Goal: Task Accomplishment & Management: Manage account settings

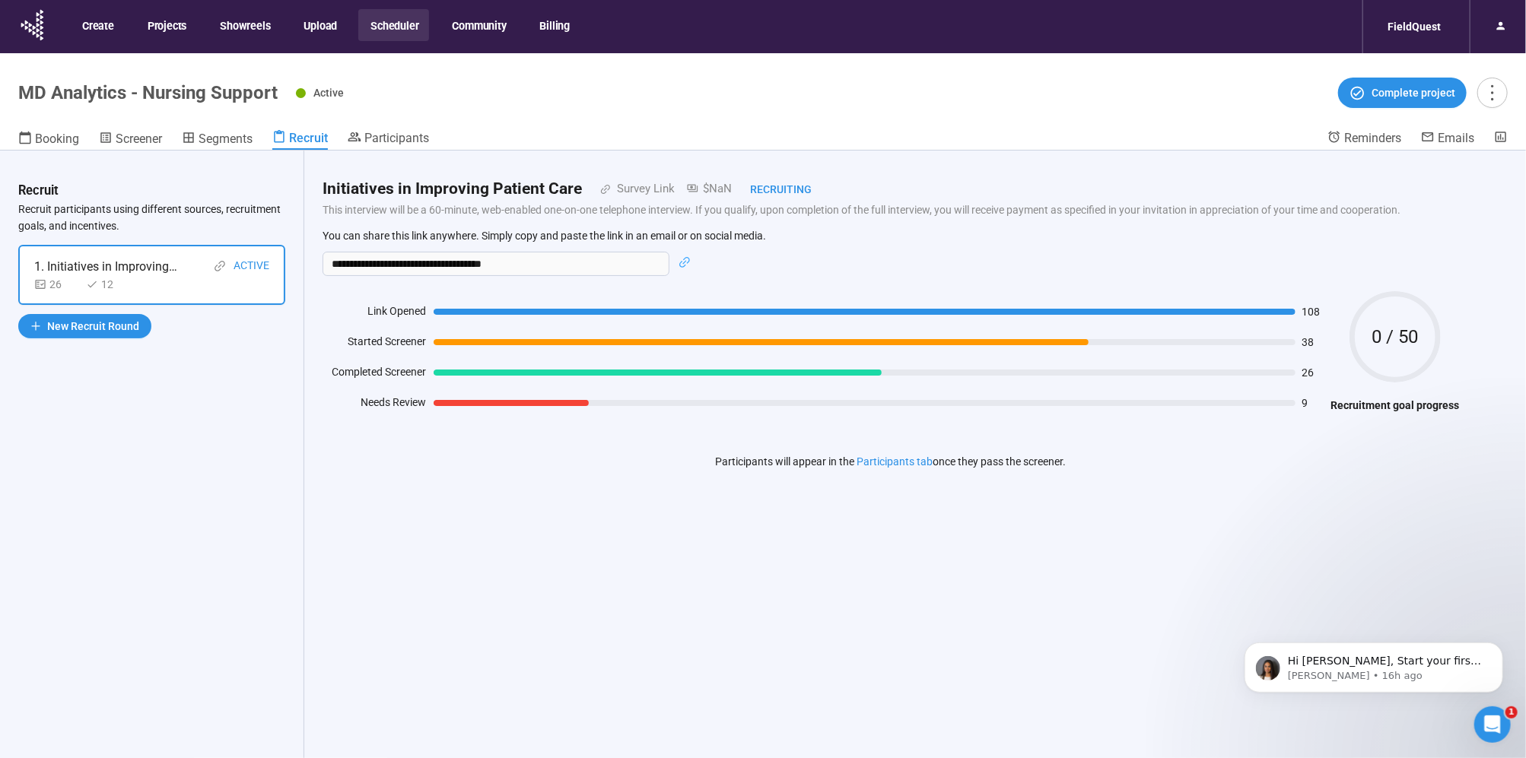
click at [313, 130] on div "Recruit" at bounding box center [300, 137] width 56 height 15
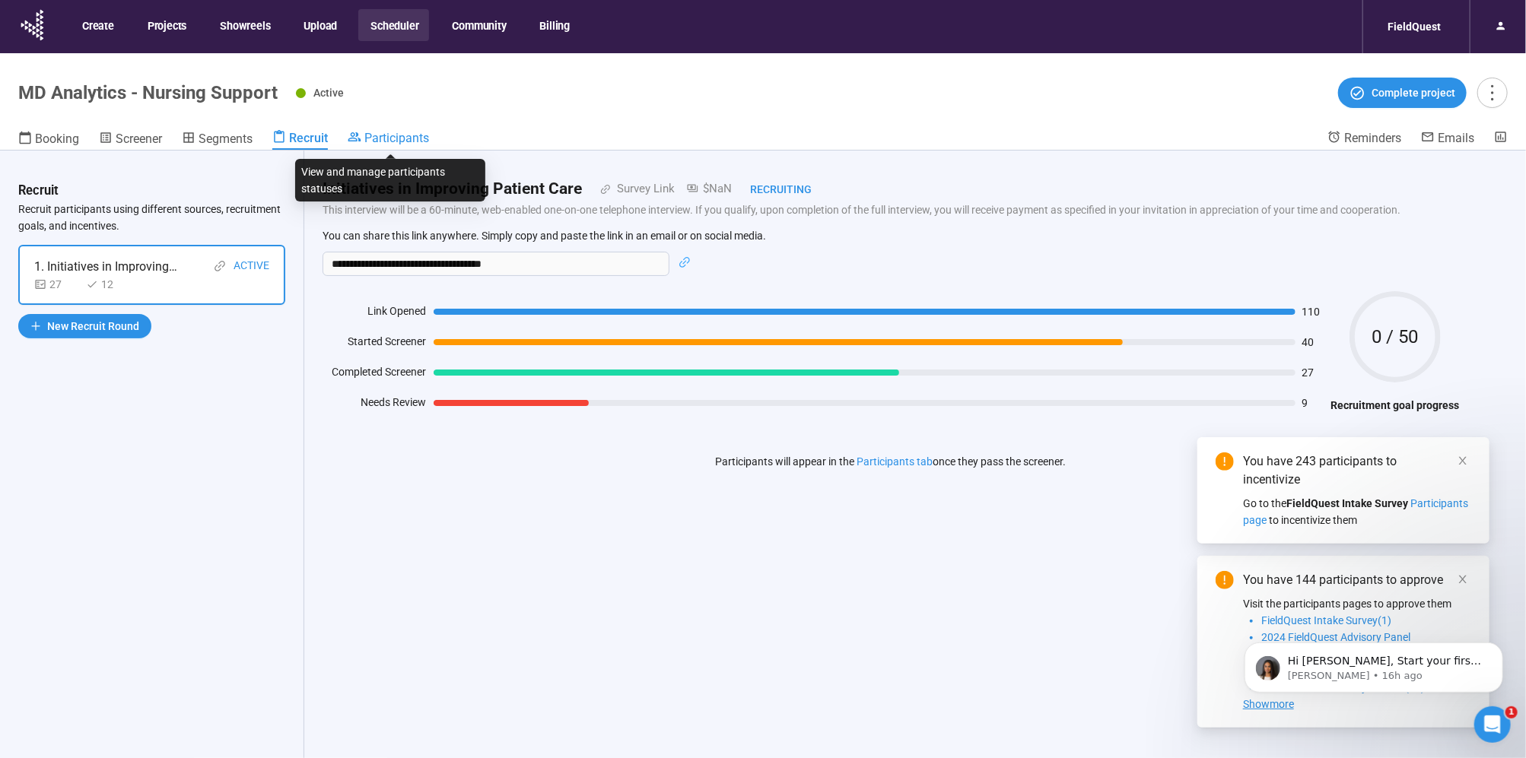
click at [396, 138] on span "Participants" at bounding box center [396, 138] width 65 height 14
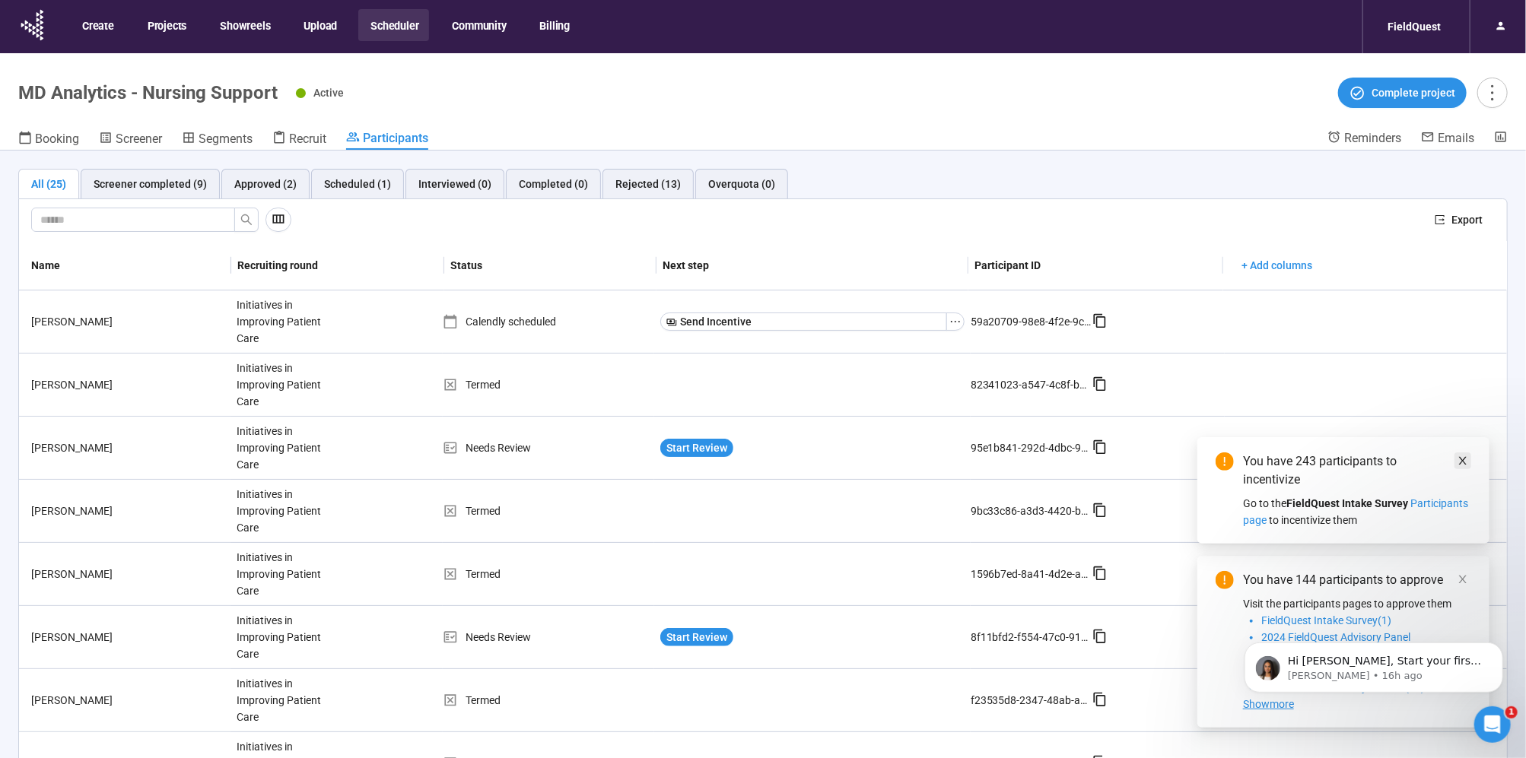
click at [1463, 458] on icon "close" at bounding box center [1462, 461] width 11 height 11
click at [1467, 580] on icon "close" at bounding box center [1462, 579] width 11 height 11
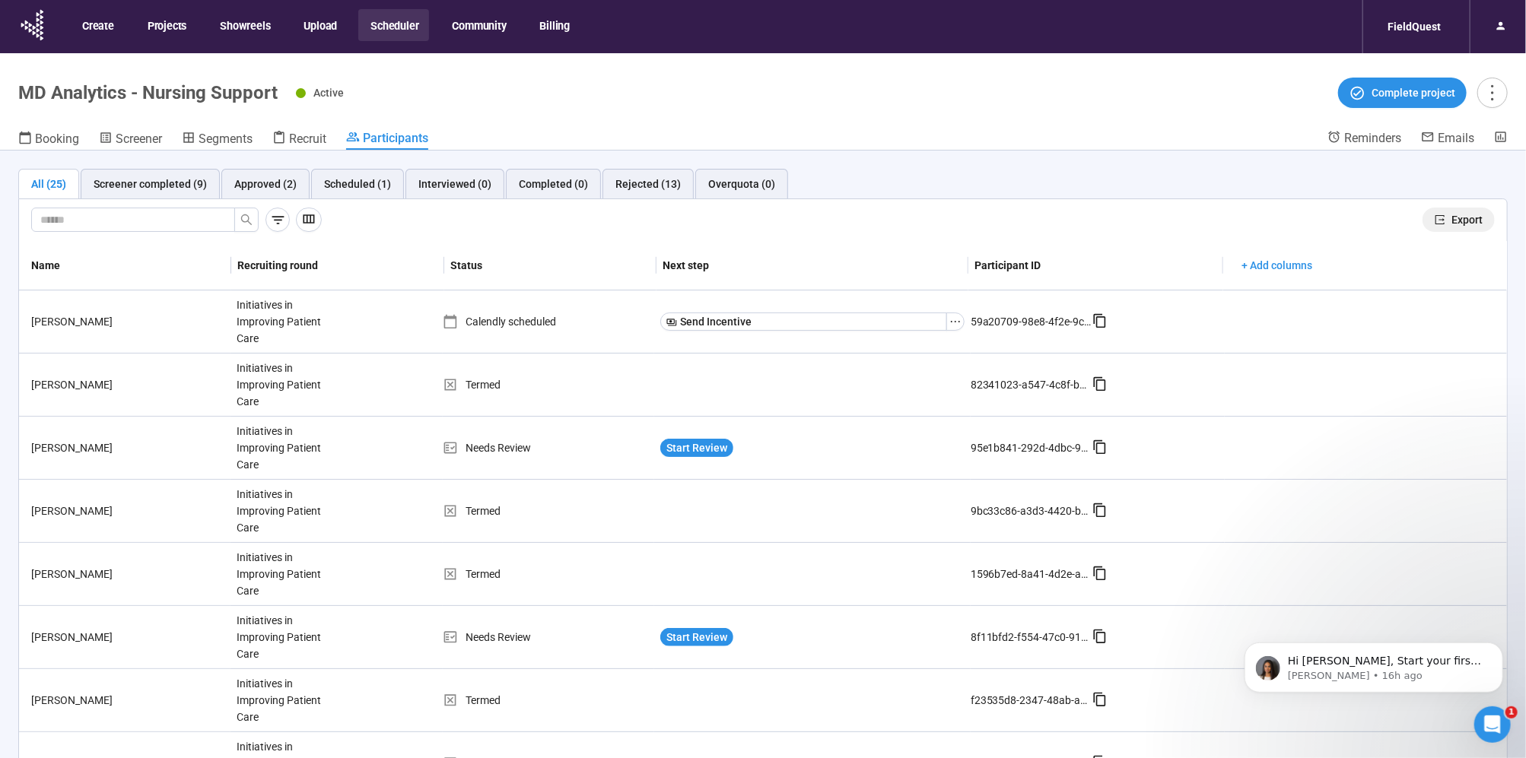
click at [1465, 208] on button "Export" at bounding box center [1458, 220] width 72 height 24
click at [402, 28] on button "Scheduler" at bounding box center [393, 25] width 71 height 32
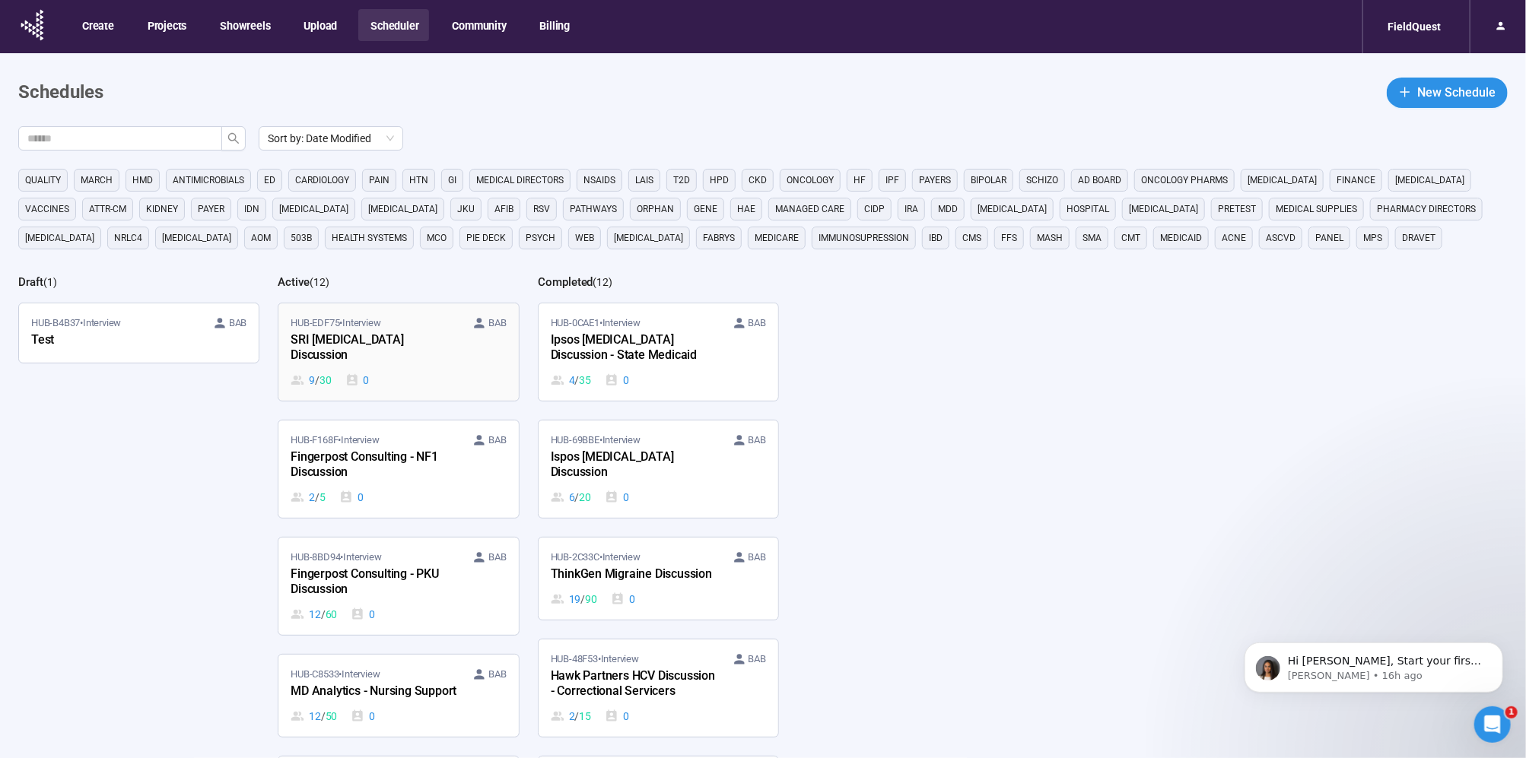
click at [403, 339] on div "SRI ADHD Discussion" at bounding box center [374, 348] width 167 height 35
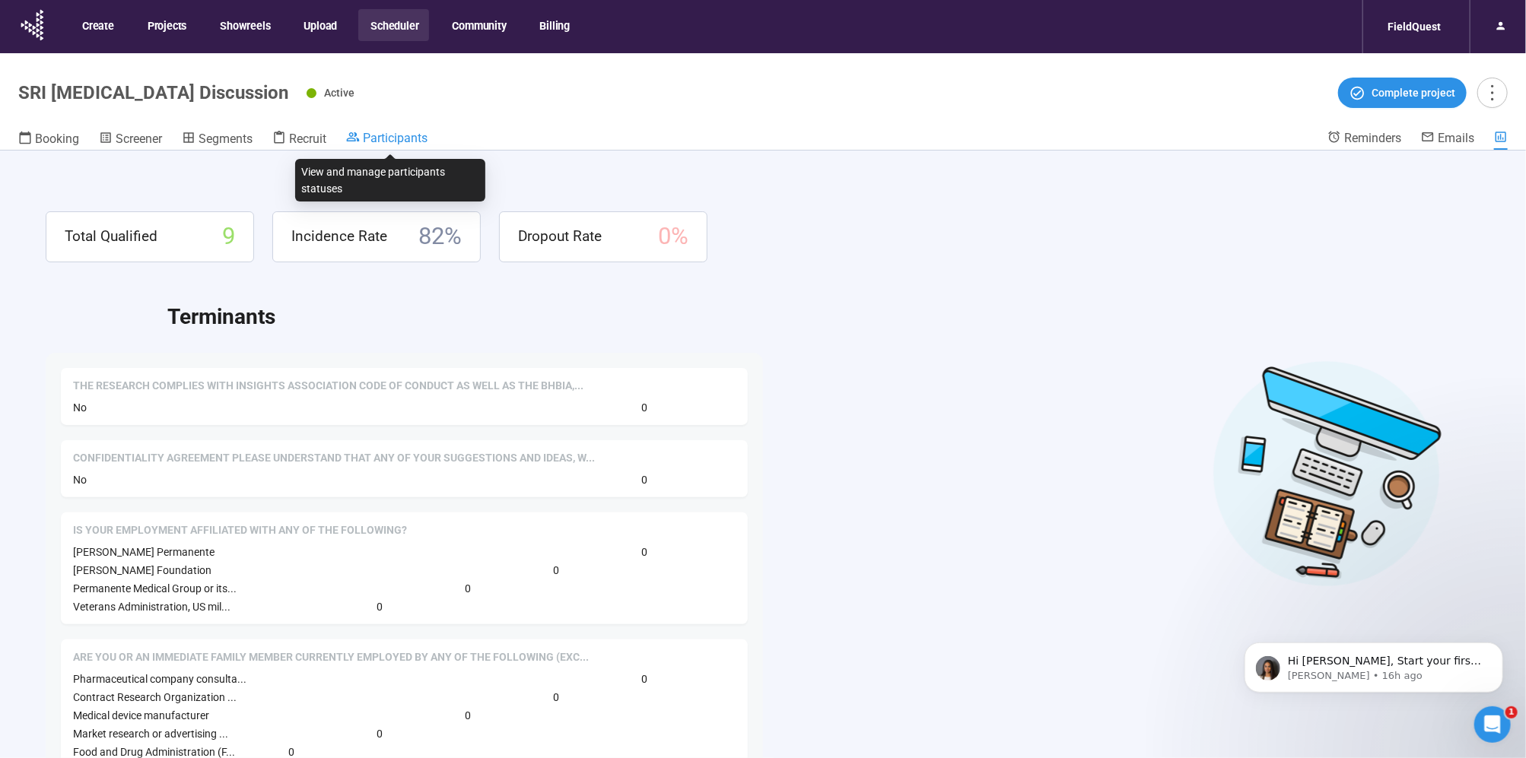
click at [380, 132] on span "Participants" at bounding box center [395, 138] width 65 height 14
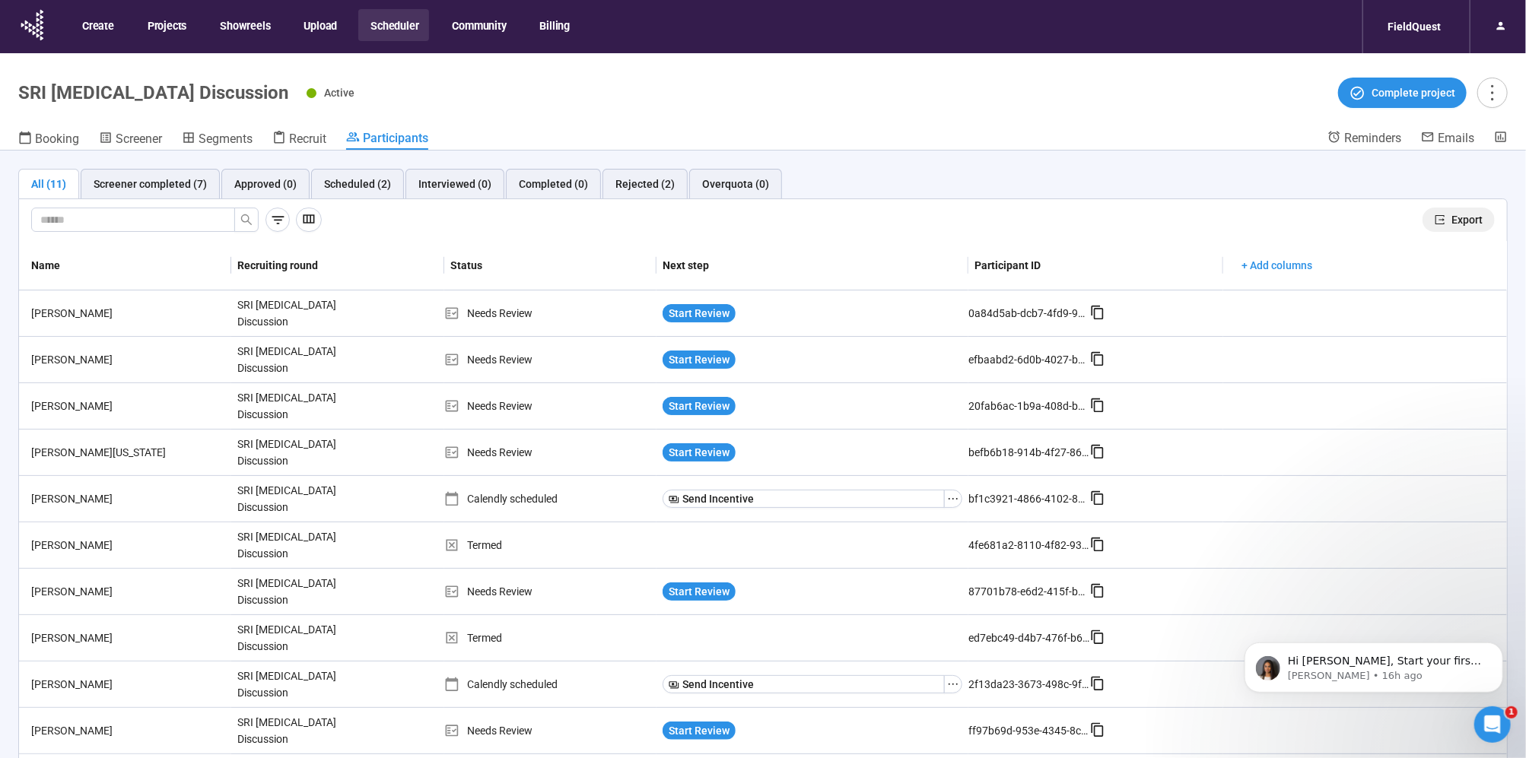
click at [1435, 222] on icon "export" at bounding box center [1440, 219] width 11 height 11
click at [690, 362] on span "Start Review" at bounding box center [699, 359] width 61 height 17
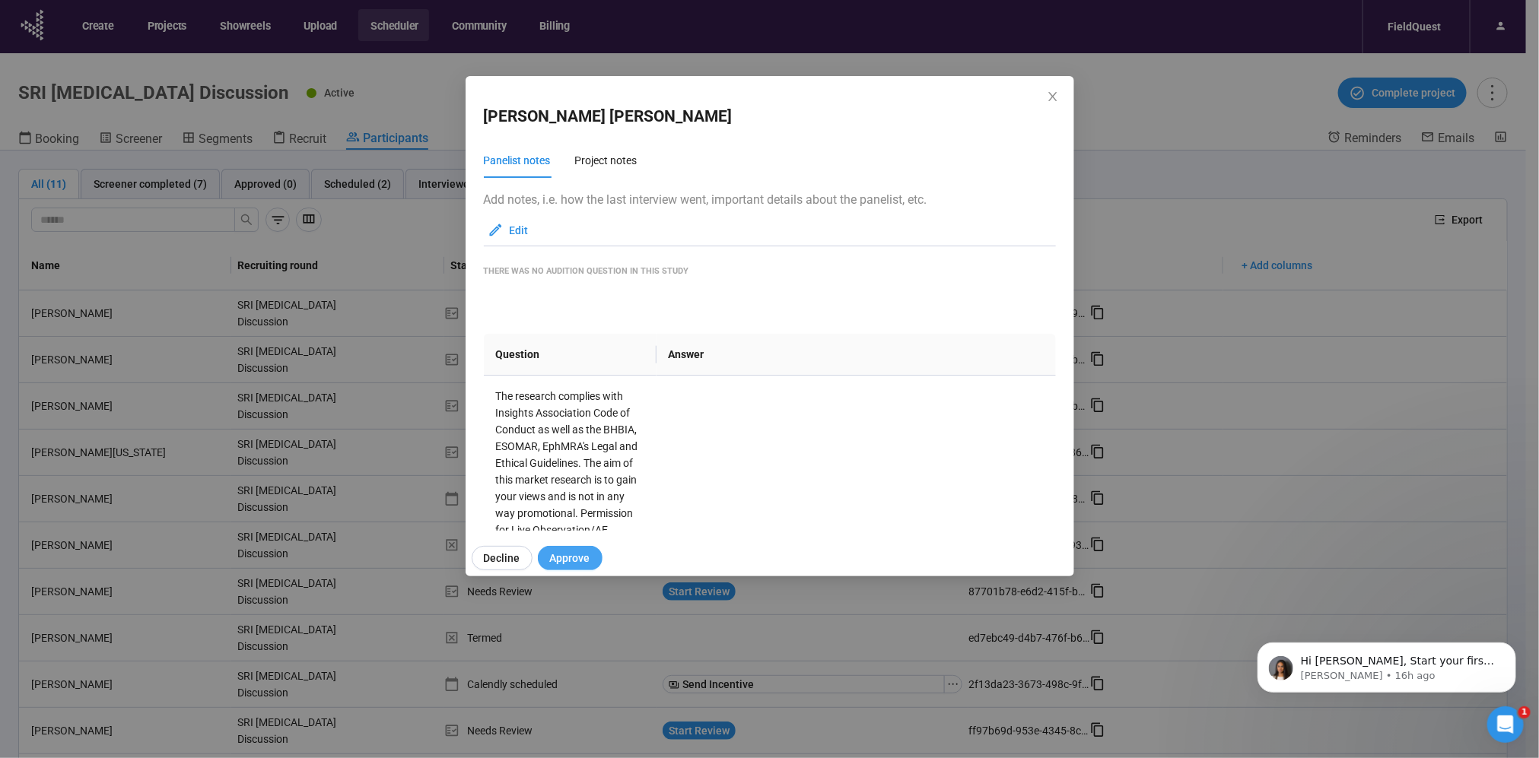
click at [573, 558] on span "Approve" at bounding box center [570, 558] width 40 height 17
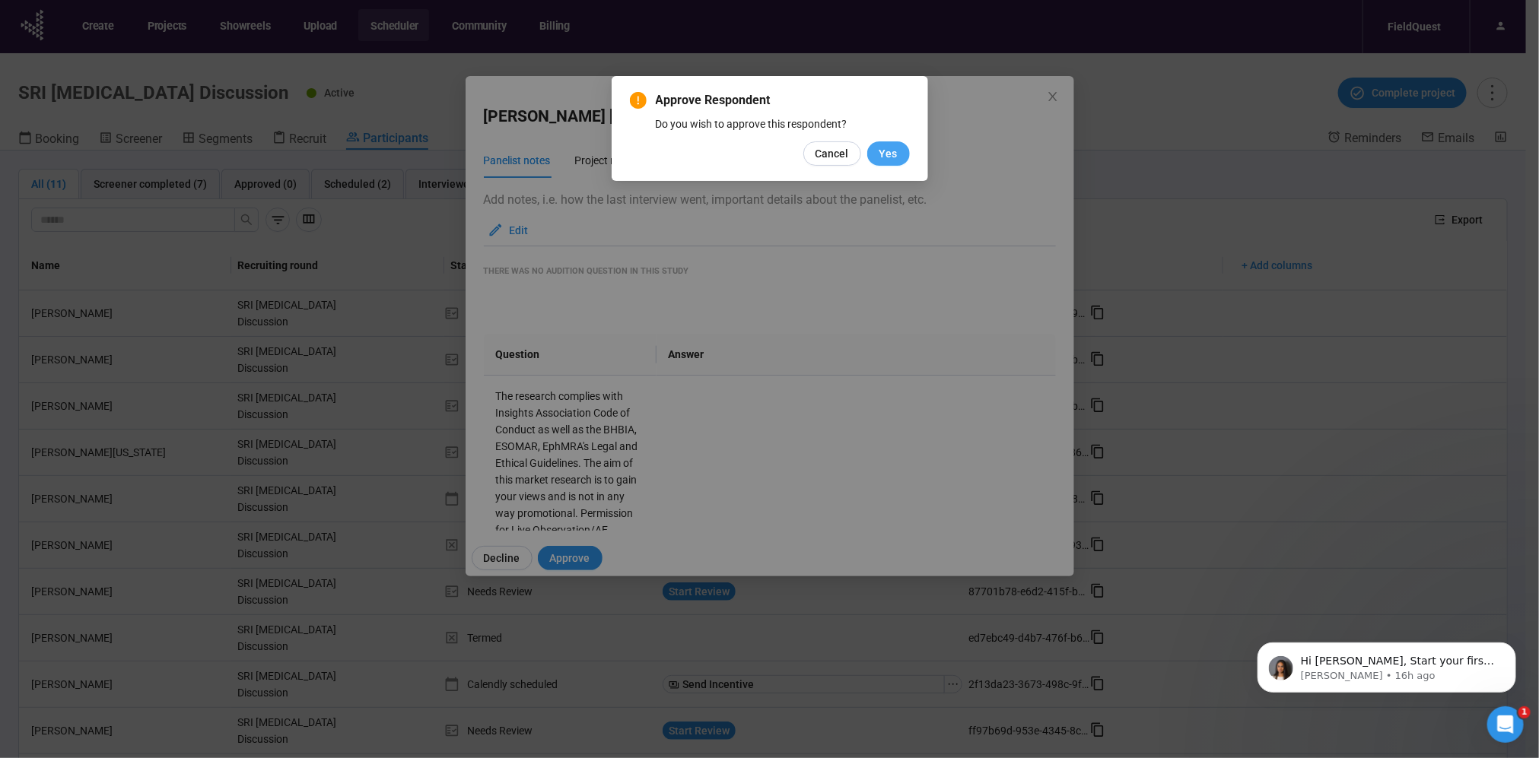
click at [887, 155] on span "Yes" at bounding box center [888, 153] width 18 height 17
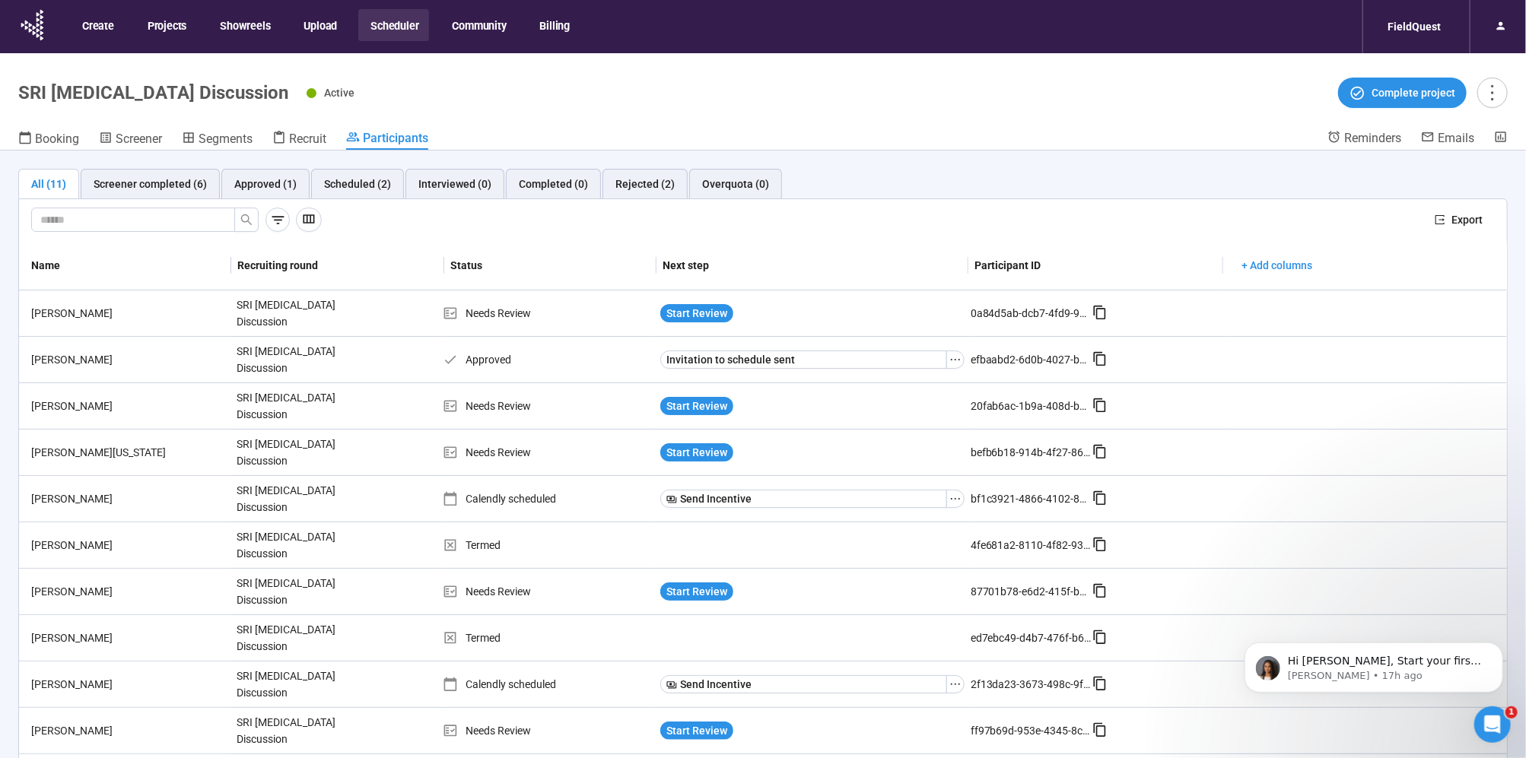
click at [390, 24] on button "Scheduler" at bounding box center [393, 25] width 71 height 32
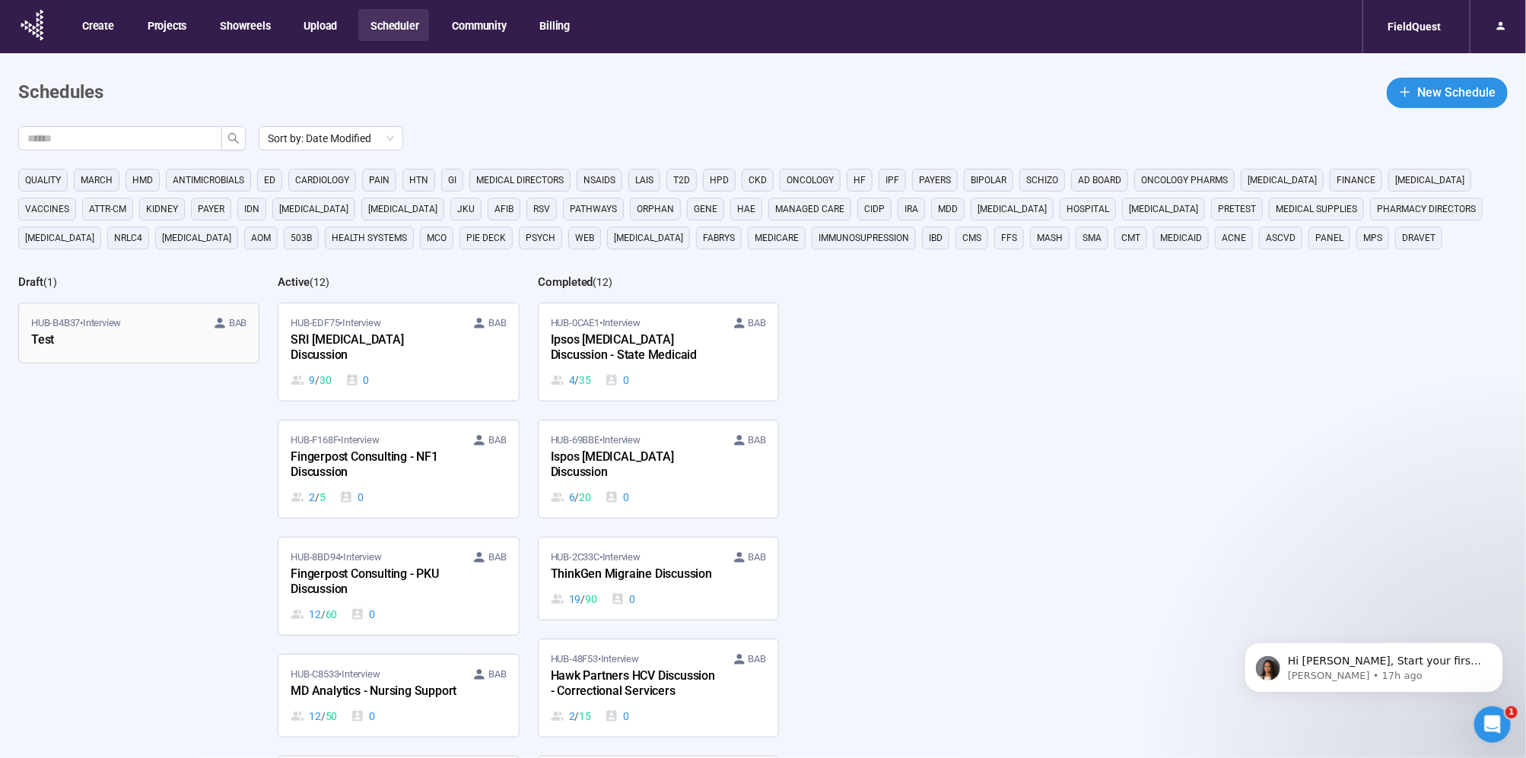
click at [81, 319] on span "HUB-B4B37 • Interview" at bounding box center [76, 323] width 90 height 15
